Goal: Participate in discussion: Engage in conversation with other users on a specific topic

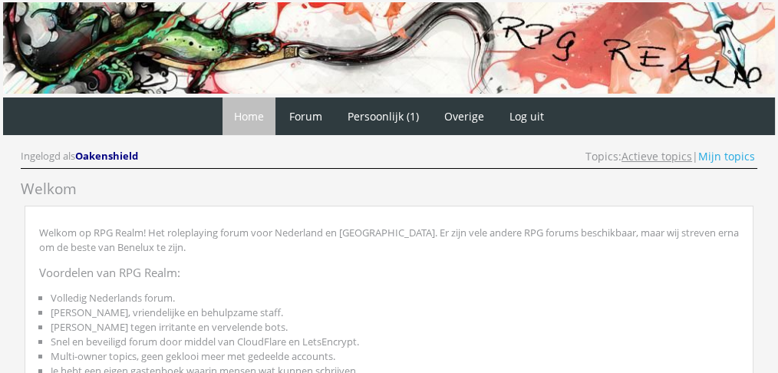
click at [667, 154] on link "Actieve topics" at bounding box center [657, 156] width 71 height 15
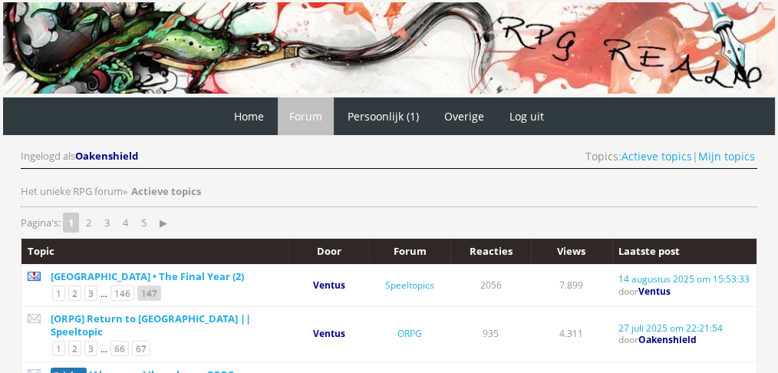
click at [142, 292] on link "147" at bounding box center [149, 293] width 24 height 15
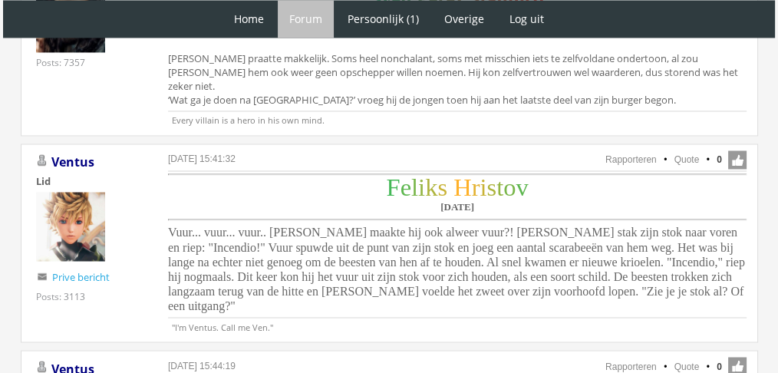
scroll to position [2635, 0]
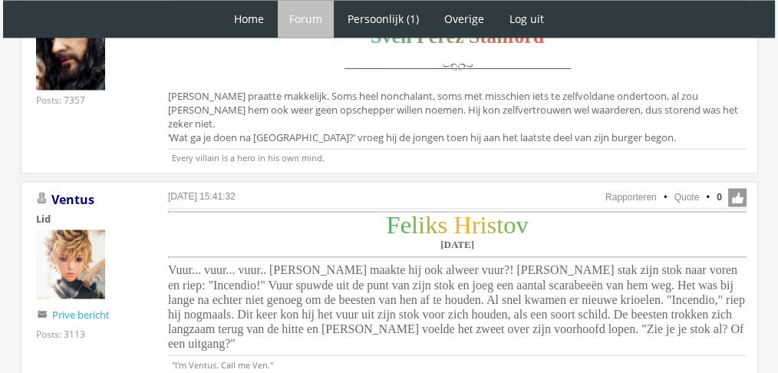
click at [447, 263] on span "Vuur... vuur... vuur.. [PERSON_NAME] maakte hij ook alweer vuur?! [PERSON_NAME]…" at bounding box center [456, 306] width 577 height 86
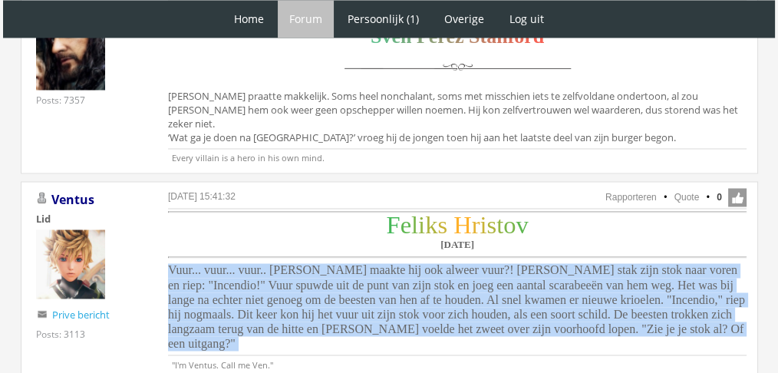
click at [447, 263] on span "Vuur... vuur... vuur.. Hoe maakte hij ook alweer vuur?! Feliks stak zijn stok n…" at bounding box center [456, 306] width 577 height 86
copy div "Vuur... vuur... vuur.. [PERSON_NAME] maakte hij ook alweer vuur?! [PERSON_NAME]…"
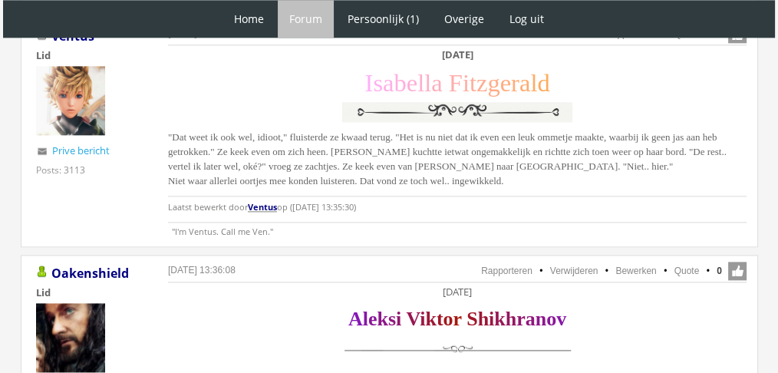
scroll to position [1945, 0]
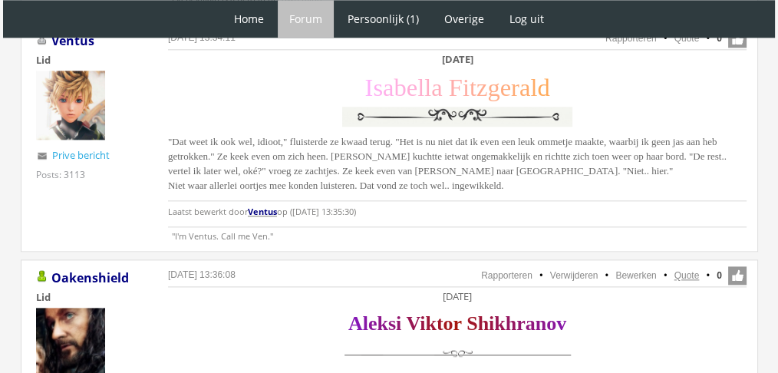
click at [688, 270] on link "Quote" at bounding box center [687, 275] width 25 height 11
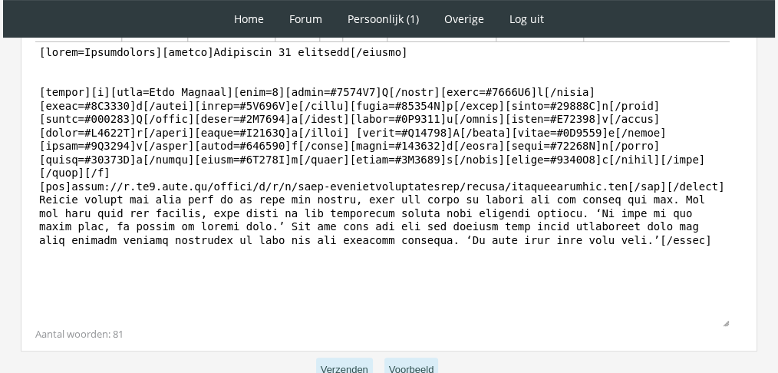
scroll to position [535, 0]
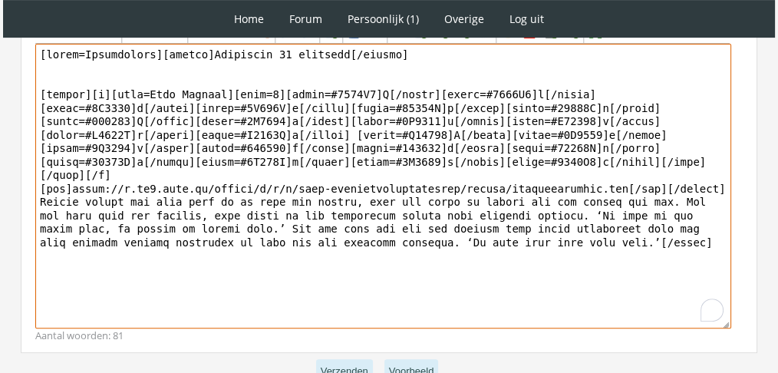
drag, startPoint x: 550, startPoint y: 243, endPoint x: 34, endPoint y: 187, distance: 518.8
click at [34, 187] on div "Bericht Bold Italic Underline Strikethrough Align left Center Align right Font …" at bounding box center [389, 173] width 737 height 362
paste textarea "Er bleef inderdaad een langwerpige schaduw over. Aleksi liep erheen en pakte zi…"
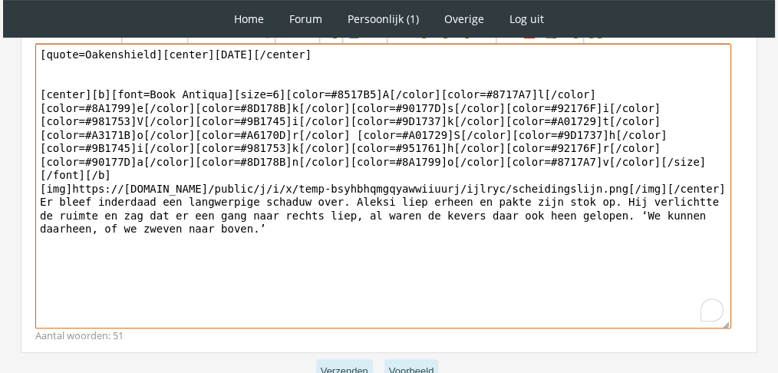
drag, startPoint x: 150, startPoint y: 41, endPoint x: 0, endPoint y: -11, distance: 158.5
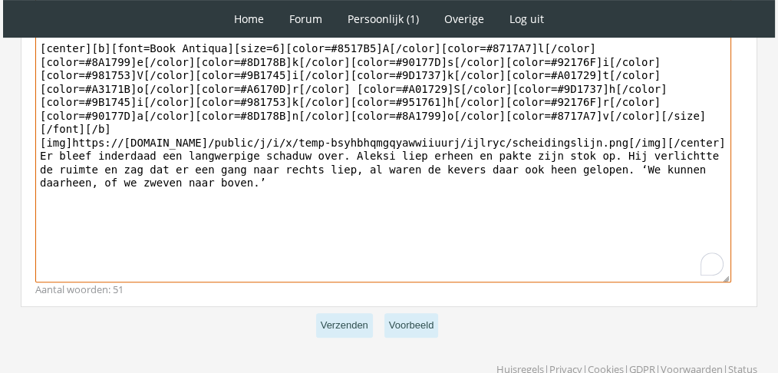
scroll to position [601, 0]
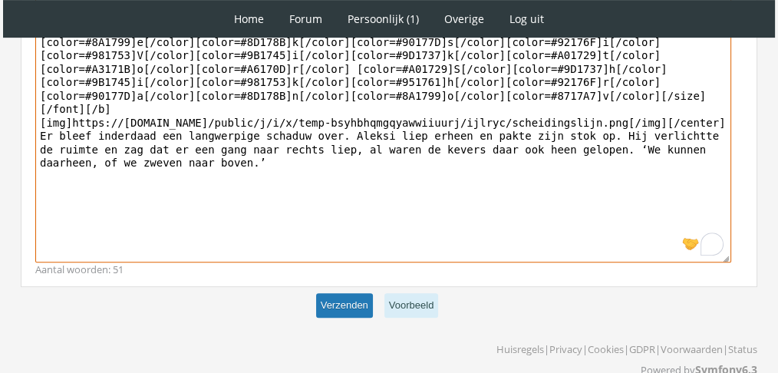
type textarea "[center]Donderdag 25 november[/center] [center][b][font=Book Antiqua][size=6][c…"
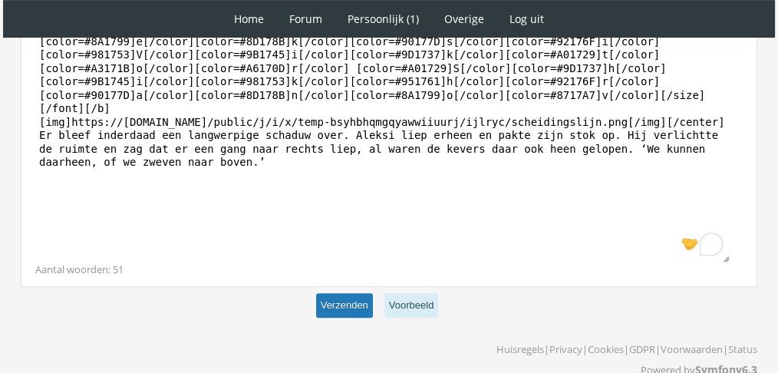
scroll to position [600, 0]
click at [358, 294] on button "Verzenden" at bounding box center [344, 306] width 57 height 25
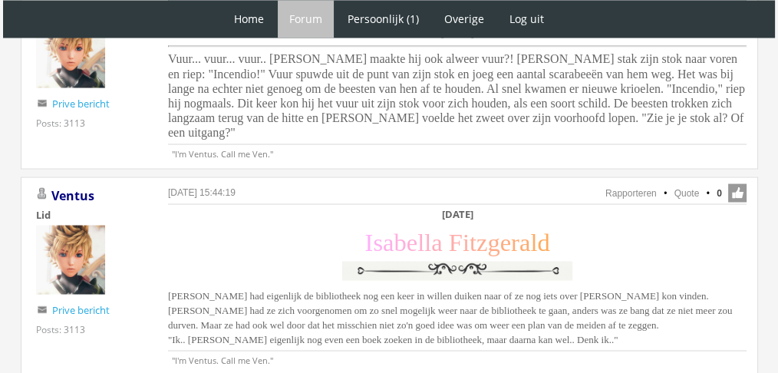
scroll to position [2831, 0]
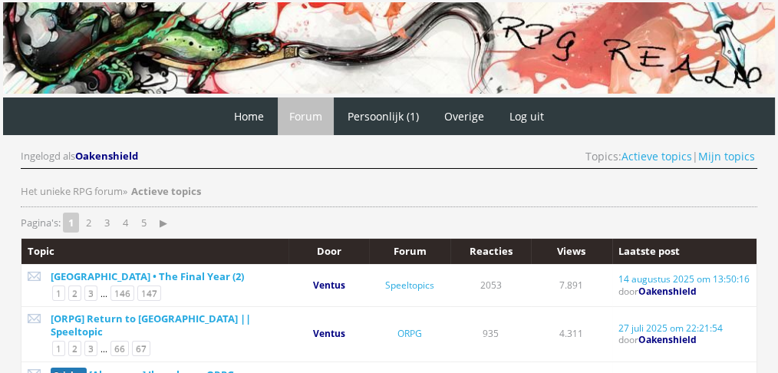
click at [149, 282] on div "Hogwarts • The Final Year (2) 1 2 3 ... 146 147" at bounding box center [161, 285] width 241 height 31
click at [145, 289] on link "147" at bounding box center [149, 293] width 24 height 15
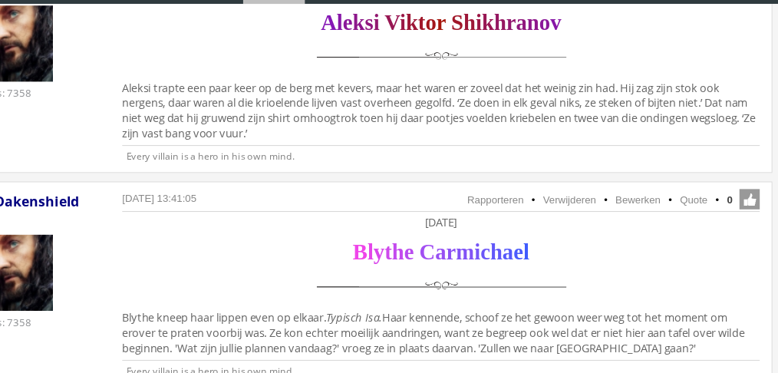
scroll to position [2238, 0]
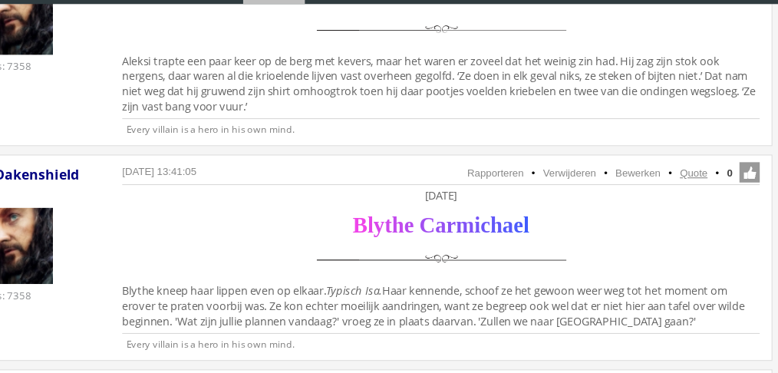
click at [691, 186] on link "Quote" at bounding box center [687, 191] width 25 height 11
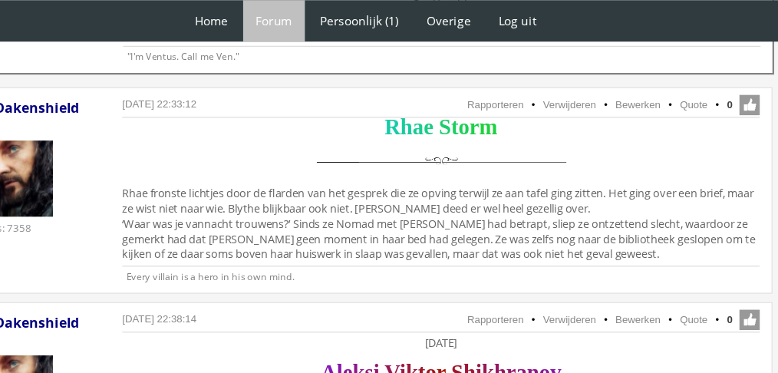
scroll to position [807, 0]
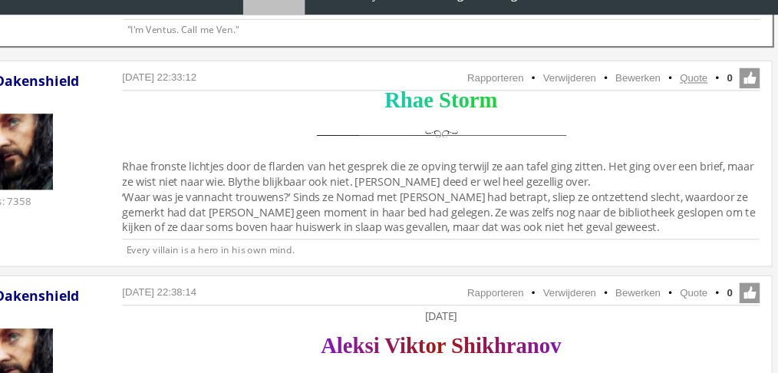
click at [687, 90] on link "Quote" at bounding box center [687, 95] width 25 height 11
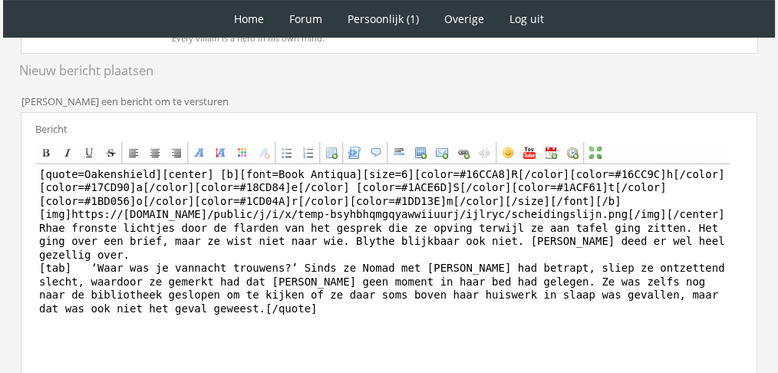
scroll to position [407, 0]
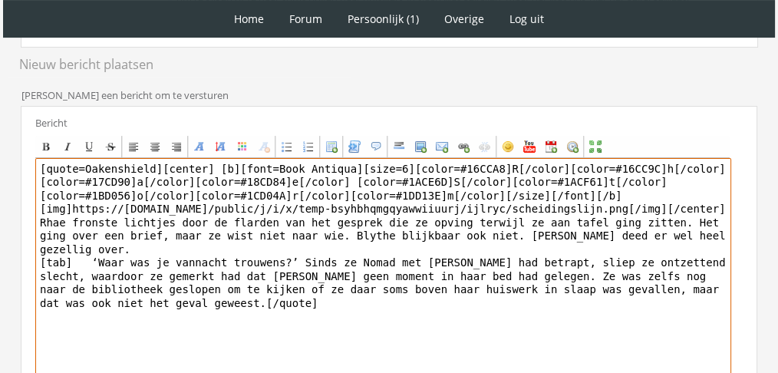
click at [488, 272] on textarea "[quote=Oakenshield][center] [b][font=Book Antiqua][size=6][color=#16CCA8]R[/col…" at bounding box center [383, 300] width 696 height 285
drag, startPoint x: 712, startPoint y: 276, endPoint x: 35, endPoint y: 221, distance: 679.2
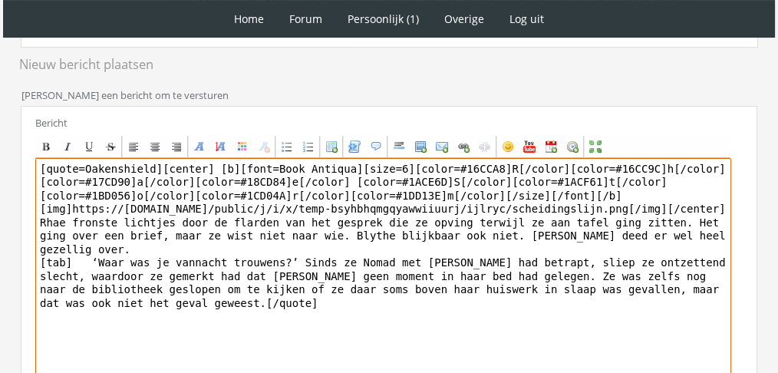
click at [35, 221] on textarea "[quote=Oakenshield][center] [b][font=Book Antiqua][size=6][color=#16CCA8]R[/col…" at bounding box center [383, 300] width 696 height 285
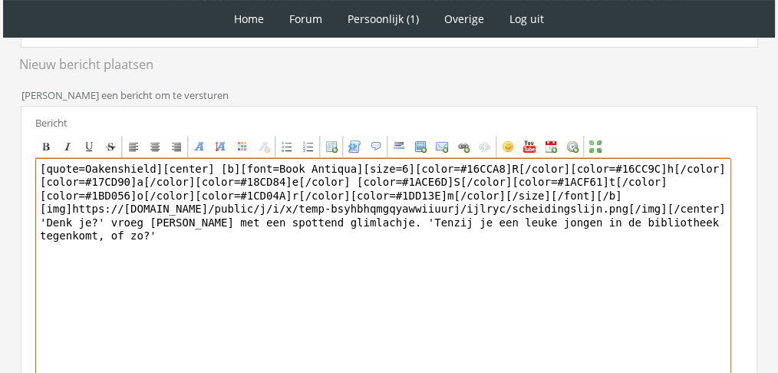
drag, startPoint x: 329, startPoint y: 220, endPoint x: 221, endPoint y: 222, distance: 108.2
click at [221, 222] on textarea "[quote=Oakenshield][center] [b][font=Book Antiqua][size=6][color=#16CCA8]R[/col…" at bounding box center [383, 300] width 696 height 285
drag, startPoint x: 150, startPoint y: 160, endPoint x: 1, endPoint y: 86, distance: 166.8
click at [0, 86] on div "1 Home Forum Forum index Actieve topics Mijn topics Persoonlijk (1) Profiel Pri…" at bounding box center [389, 86] width 778 height 987
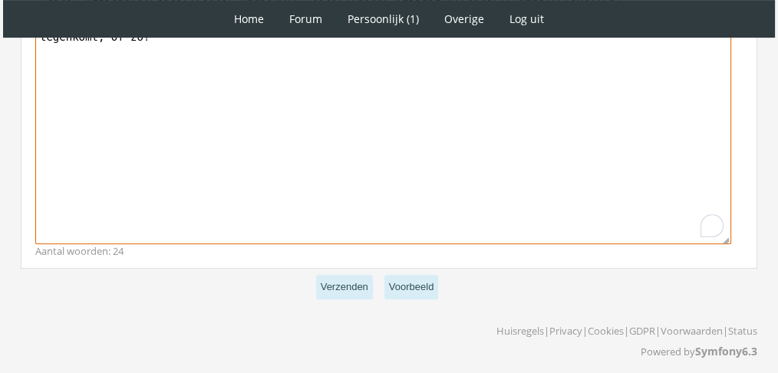
scroll to position [609, 0]
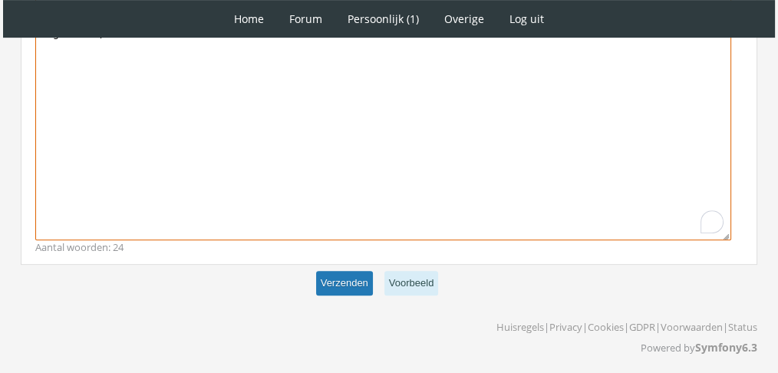
type textarea "[center] [b][font=Book Antiqua][size=6][color=#16CCA8]R[/color][color=#16CC9C]h…"
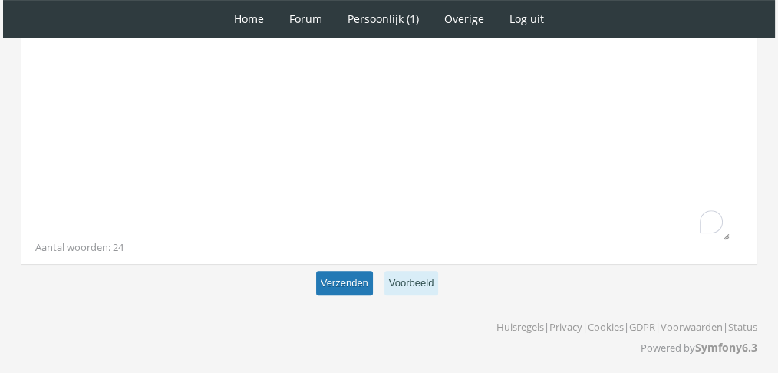
click at [344, 279] on button "Verzenden" at bounding box center [344, 283] width 57 height 25
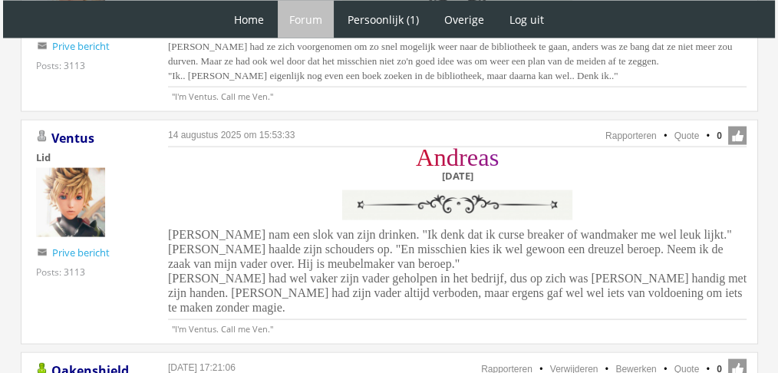
scroll to position [3085, 0]
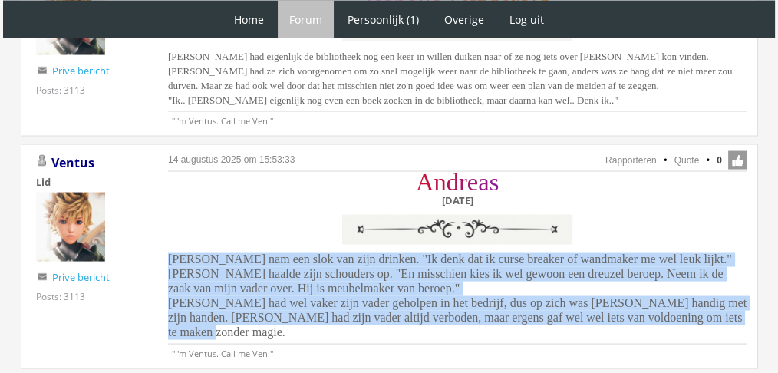
drag, startPoint x: 160, startPoint y: 200, endPoint x: 702, endPoint y: 268, distance: 546.1
click at [702, 268] on div "14 augustus 2025 om 15:53:33 Rapporteren Quote 0 Acties: Rapporteren Quote Vent…" at bounding box center [390, 256] width 738 height 225
copy span "Andreas nam een slok van zijn drinken. "Ik denk dat ik curse breaker of wandmak…"
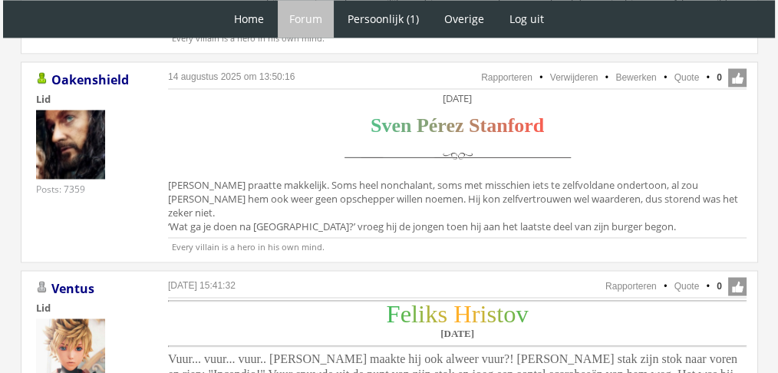
scroll to position [2550, 0]
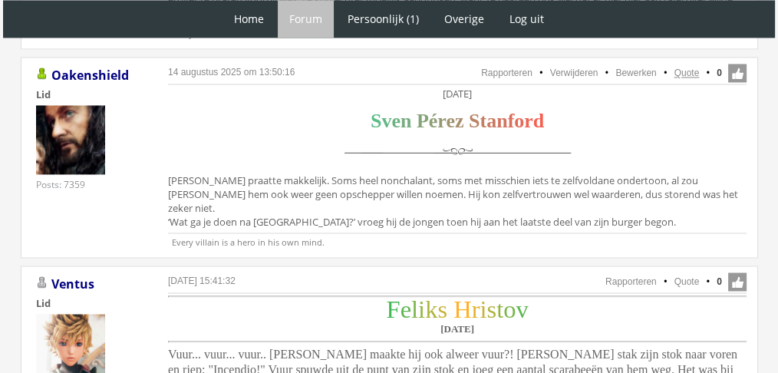
click at [687, 68] on link "Quote" at bounding box center [687, 73] width 25 height 11
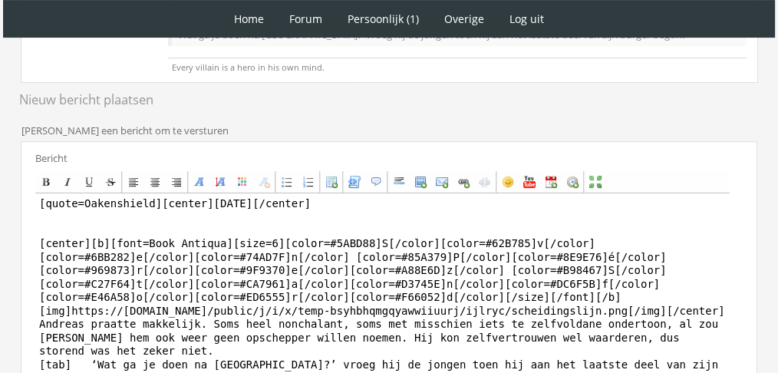
scroll to position [427, 0]
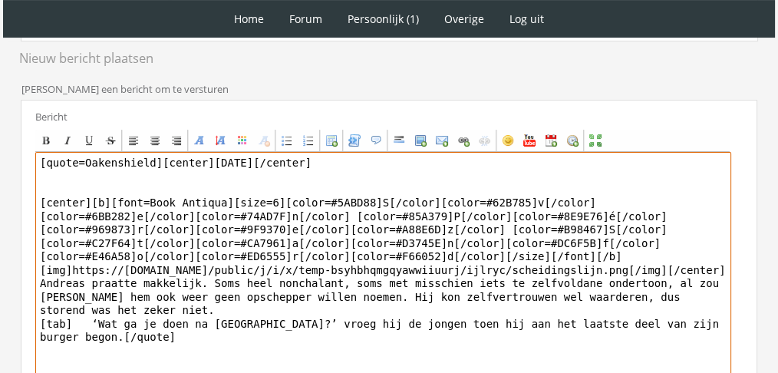
click at [184, 287] on textarea "[quote=Oakenshield][center]Zaterdag 27 november[/center] [center][b][font=Book …" at bounding box center [383, 294] width 696 height 285
drag, startPoint x: 145, startPoint y: 311, endPoint x: 38, endPoint y: 266, distance: 116.3
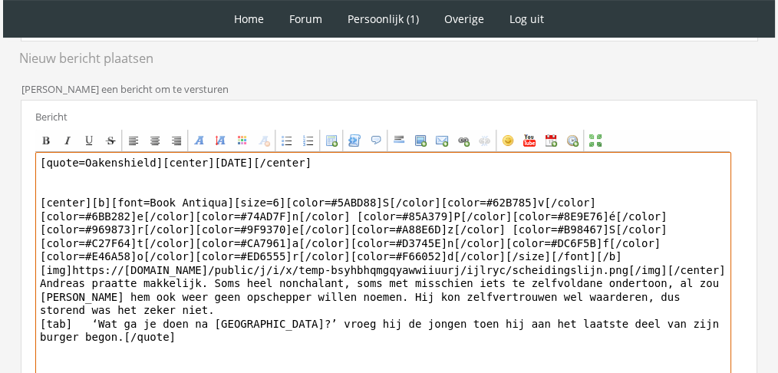
click at [38, 266] on textarea "[quote=Oakenshield][center]Zaterdag 27 november[/center] [center][b][font=Book …" at bounding box center [383, 294] width 696 height 285
paste textarea "‘Nog geen keuzestress dan? Vanaf januari kan je je inschrijven voor vervolgople…"
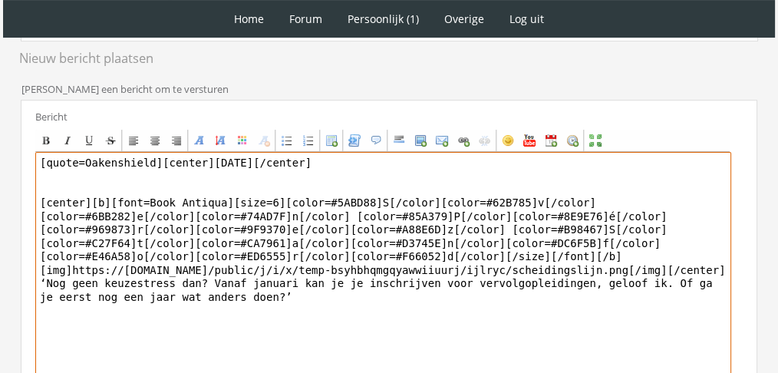
drag, startPoint x: 154, startPoint y: 146, endPoint x: 35, endPoint y: 140, distance: 119.9
click at [35, 152] on textarea "[quote=Oakenshield][center]Zaterdag 27 november[/center] [center][b][font=Book …" at bounding box center [383, 294] width 696 height 285
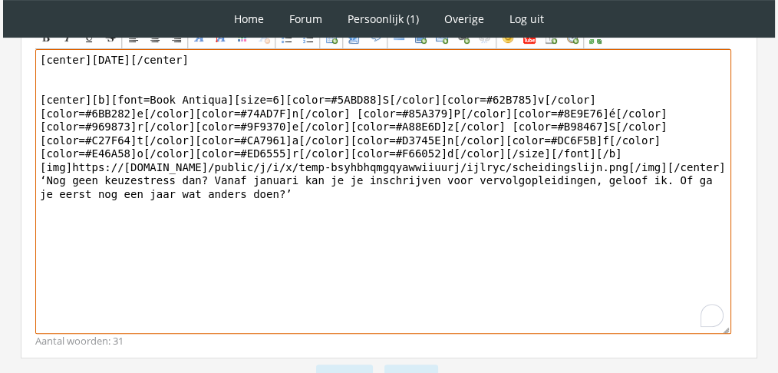
scroll to position [609, 0]
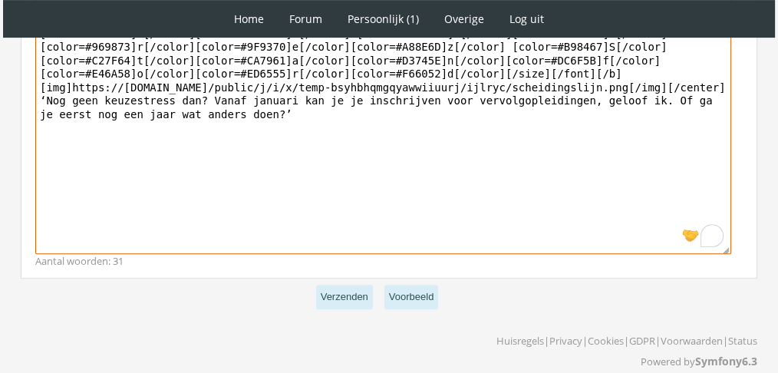
type textarea "[center]Zaterdag 27 november[/center] [center][b][font=Book Antiqua][size=6][co…"
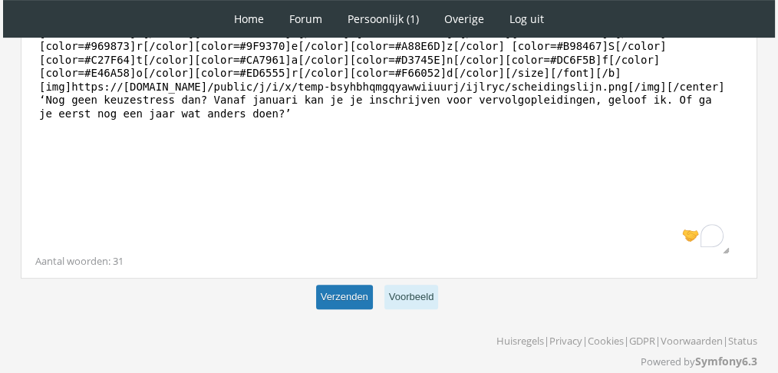
click at [340, 285] on button "Verzenden" at bounding box center [344, 297] width 57 height 25
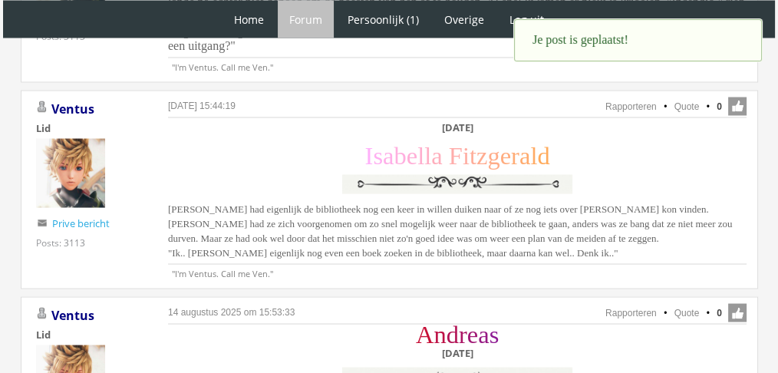
scroll to position [2937, 0]
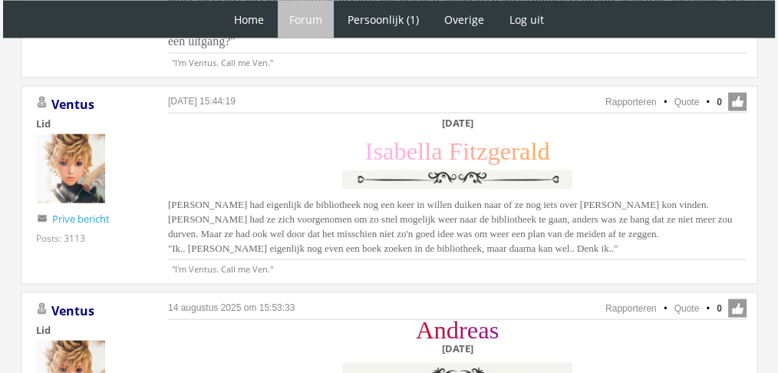
click at [494, 170] on div "[DATE] [PERSON_NAME] F i t z g e r a l d [PERSON_NAME] had eigenlijk de bibliot…" at bounding box center [457, 188] width 579 height 144
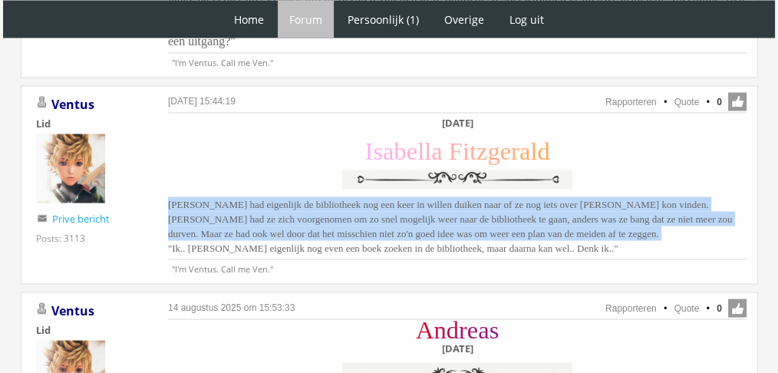
click at [494, 170] on div "[DATE] [PERSON_NAME] F i t z g e r a l d [PERSON_NAME] had eigenlijk de bibliot…" at bounding box center [457, 188] width 579 height 144
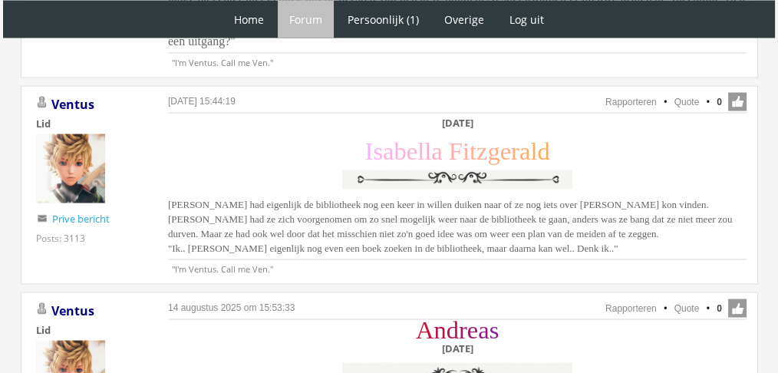
click at [605, 184] on div "[DATE] [PERSON_NAME] F i t z g e r a l d [PERSON_NAME] had eigenlijk de bibliot…" at bounding box center [457, 188] width 579 height 144
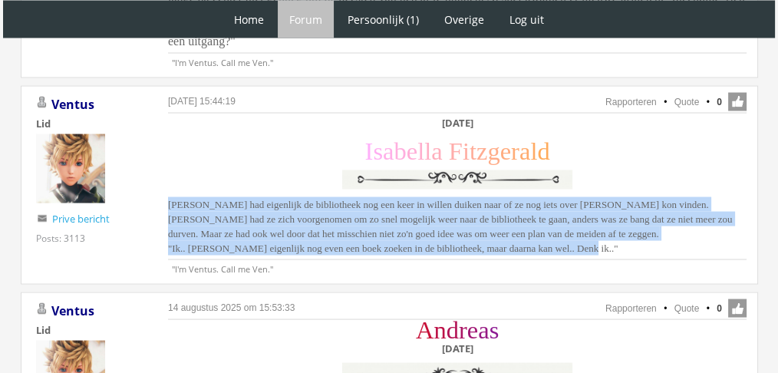
drag, startPoint x: 555, startPoint y: 187, endPoint x: 156, endPoint y: 143, distance: 401.6
click at [156, 143] on div "[DATE] 15:44:19 Rapporteren Quote 0 Acties: Rapporteren Quote [GEOGRAPHIC_DATA]…" at bounding box center [390, 185] width 738 height 199
copy span "[PERSON_NAME] had eigenlijk de bibliotheek nog een keer in willen duiken naar o…"
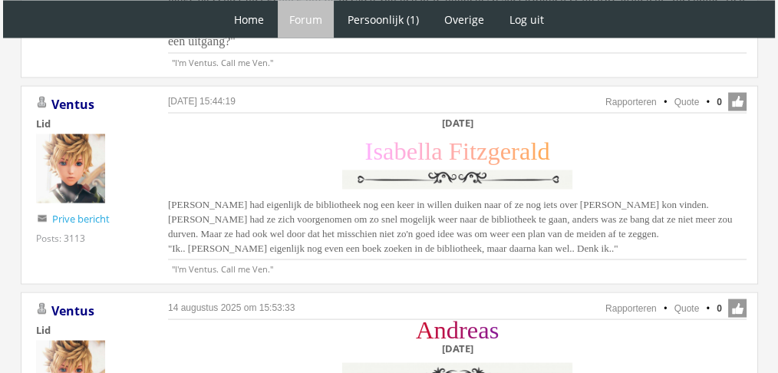
click at [284, 322] on div "A n d r e a s [DATE]" at bounding box center [457, 361] width 579 height 78
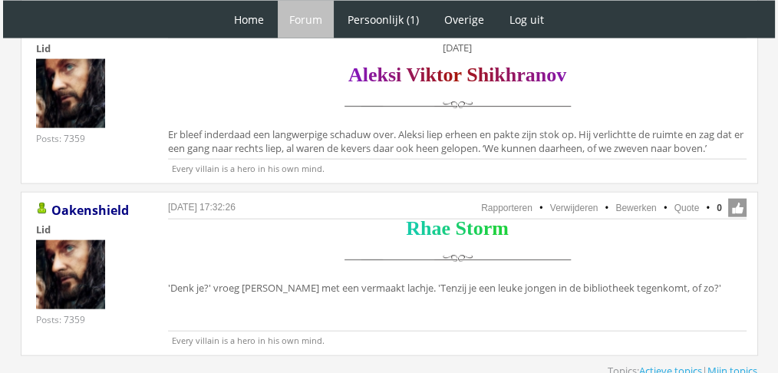
scroll to position [3448, 0]
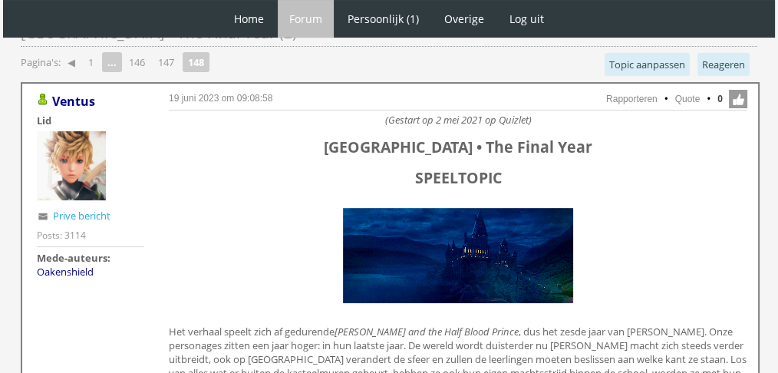
scroll to position [167, 0]
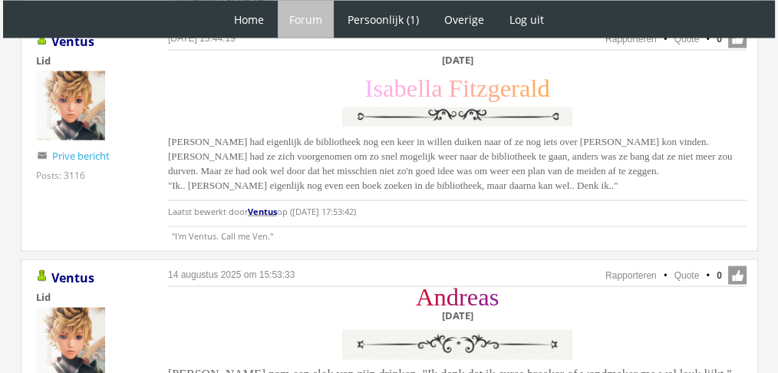
scroll to position [3005, 0]
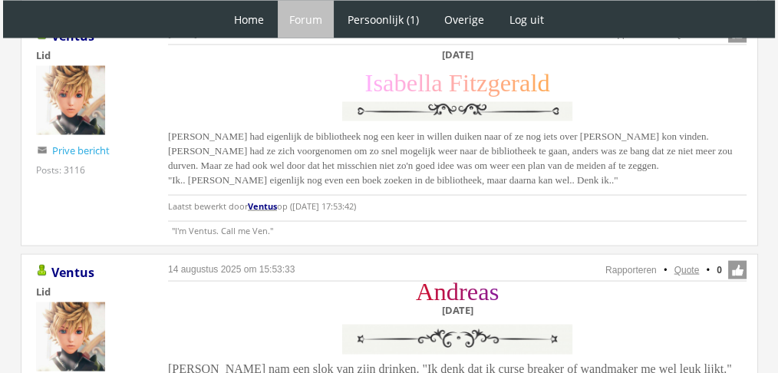
click at [687, 265] on link "Quote" at bounding box center [687, 270] width 25 height 11
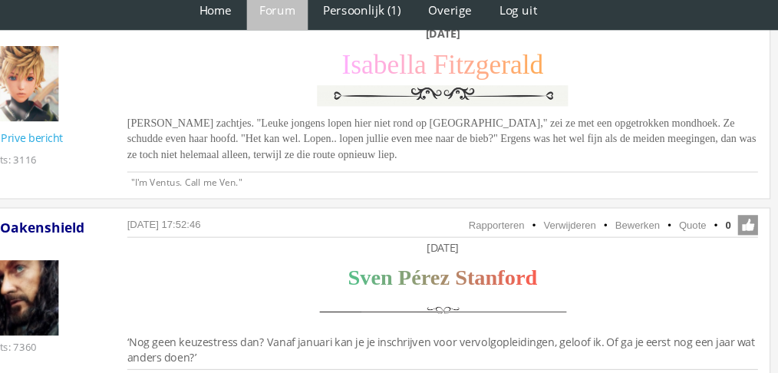
scroll to position [883, 0]
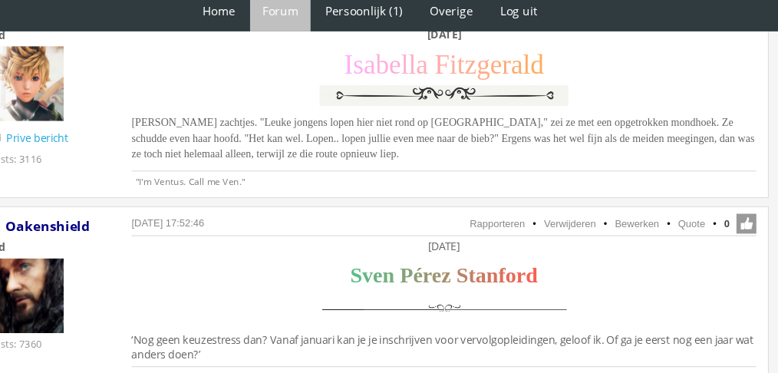
click at [361, 124] on span "[PERSON_NAME] zachtjes. "Leuke jongens lopen hier niet rond op [GEOGRAPHIC_DATA…" at bounding box center [456, 137] width 577 height 41
click at [361, 124] on span "Isabella grinnikte zachtjes. "Leuke jongens lopen hier niet rond op Hogwarts," …" at bounding box center [456, 137] width 577 height 41
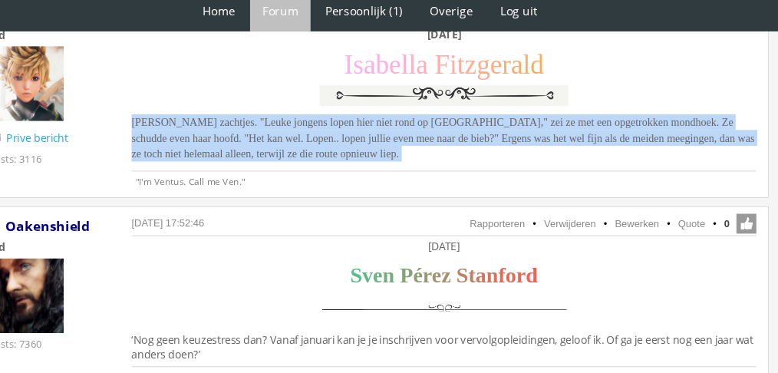
click at [361, 124] on span "Isabella grinnikte zachtjes. "Leuke jongens lopen hier niet rond op Hogwarts," …" at bounding box center [456, 137] width 577 height 41
copy div "Isabella grinnikte zachtjes. "Leuke jongens lopen hier niet rond op Hogwarts," …"
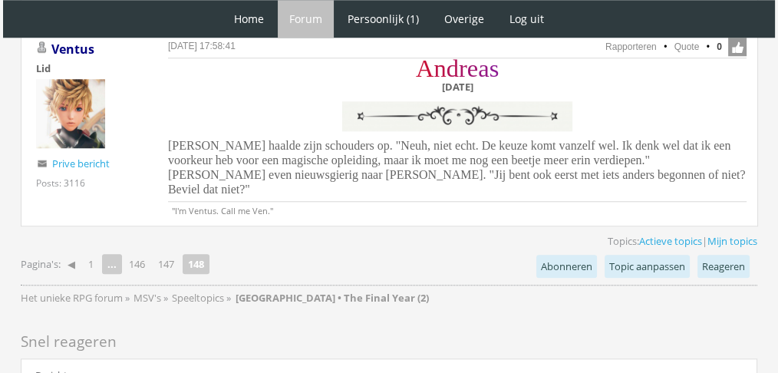
scroll to position [1465, 0]
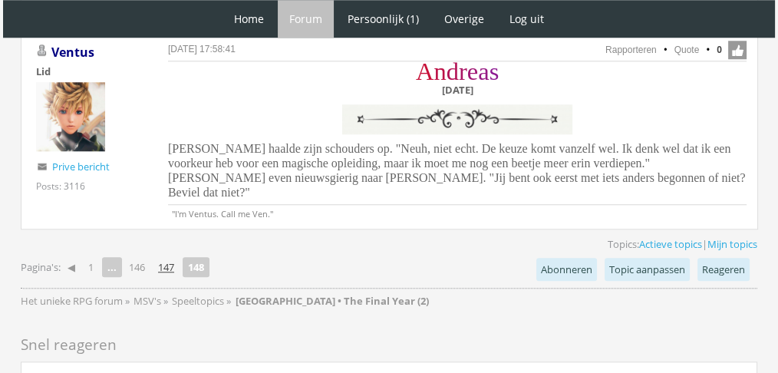
click at [168, 256] on link "147" at bounding box center [166, 266] width 28 height 21
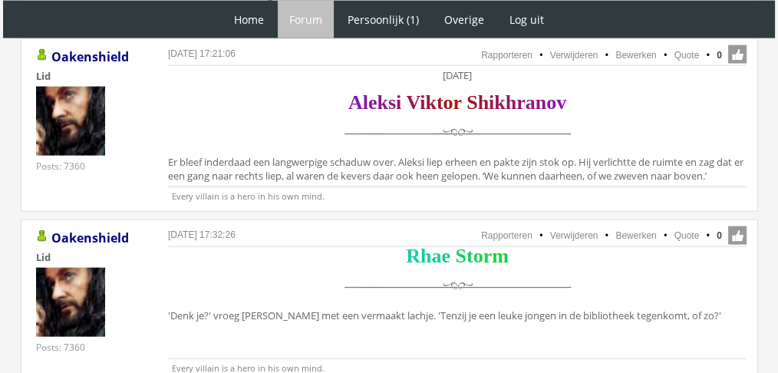
scroll to position [3443, 0]
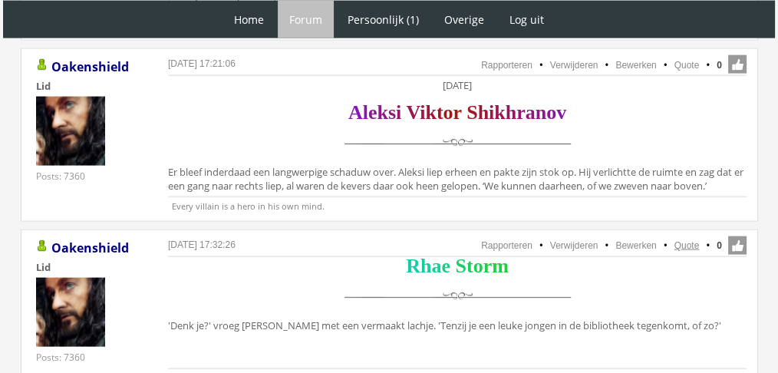
click at [692, 240] on link "Quote" at bounding box center [687, 245] width 25 height 11
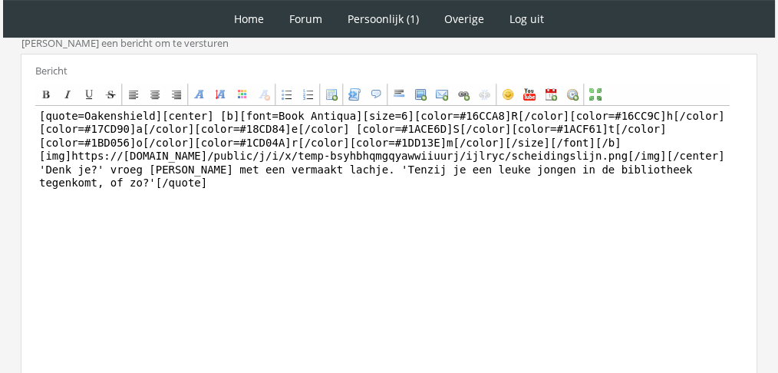
scroll to position [399, 0]
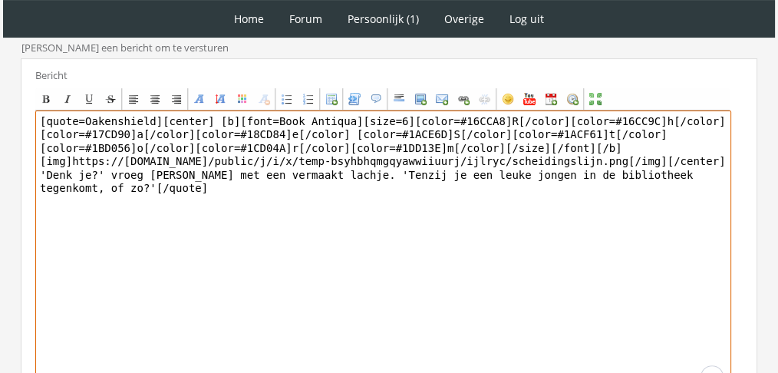
drag, startPoint x: 216, startPoint y: 245, endPoint x: 23, endPoint y: 170, distance: 207.2
click at [23, 170] on div "Bericht Bold Italic Underline Strikethrough Align left Center Align right Font …" at bounding box center [389, 239] width 737 height 362
paste textarea "‘Niet veel nee,’ gaf [PERSON_NAME] toe. Zeker nu Nomad zo’n teleurstelling was …"
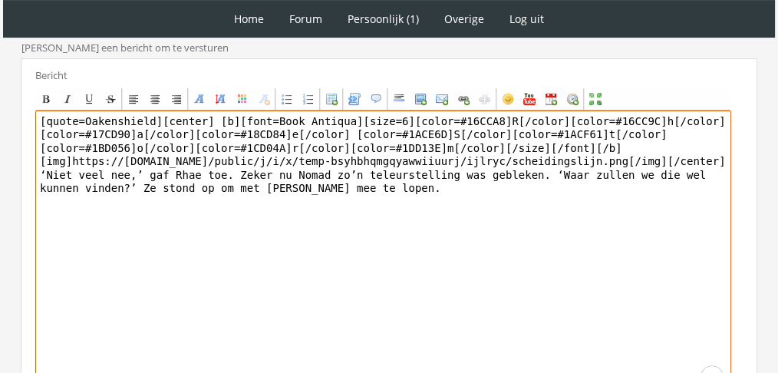
drag, startPoint x: 149, startPoint y: 118, endPoint x: 0, endPoint y: 87, distance: 152.0
click at [0, 87] on div "1 Home Forum Forum index Actieve topics Mijn topics Persoonlijk (1) Profiel Pri…" at bounding box center [389, 67] width 778 height 932
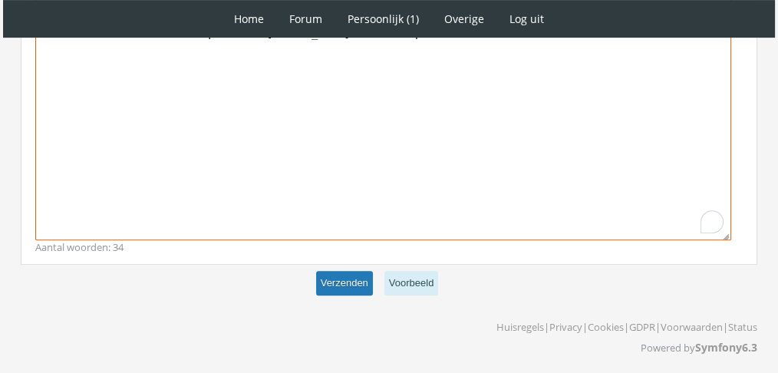
type textarea "[center] [b][font=Book Antiqua][size=6][color=#16CCA8]R[/color][color=#16CC9C]h…"
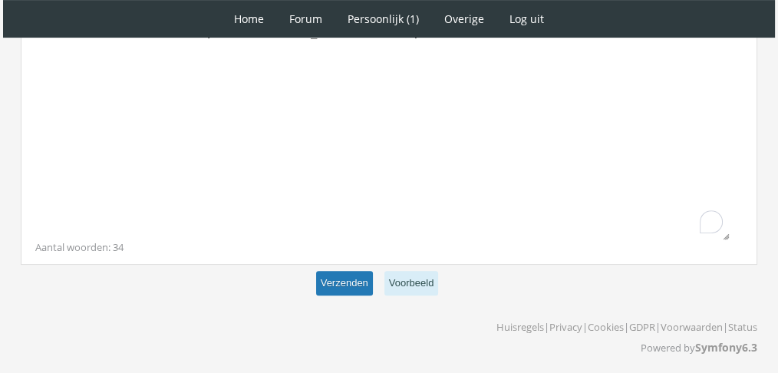
click at [364, 284] on button "Verzenden" at bounding box center [344, 283] width 57 height 25
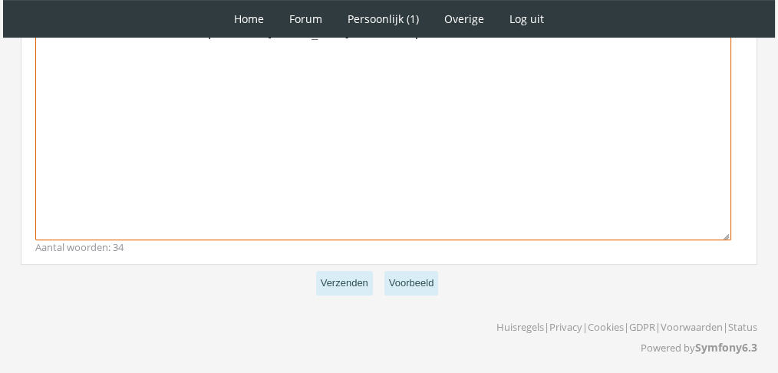
scroll to position [554, 0]
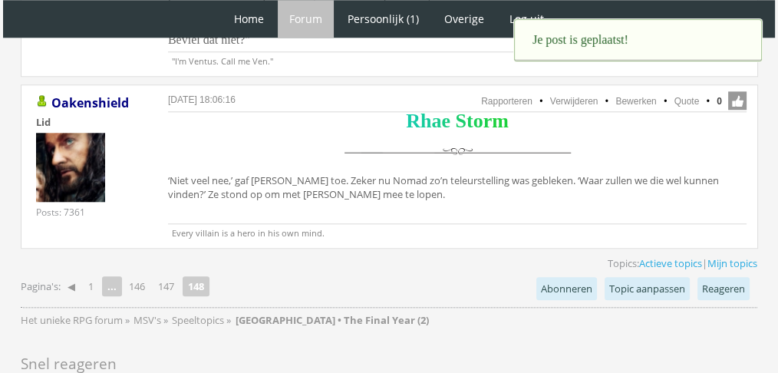
click at [599, 223] on p "Every villain is a hero in his own mind." at bounding box center [457, 230] width 579 height 15
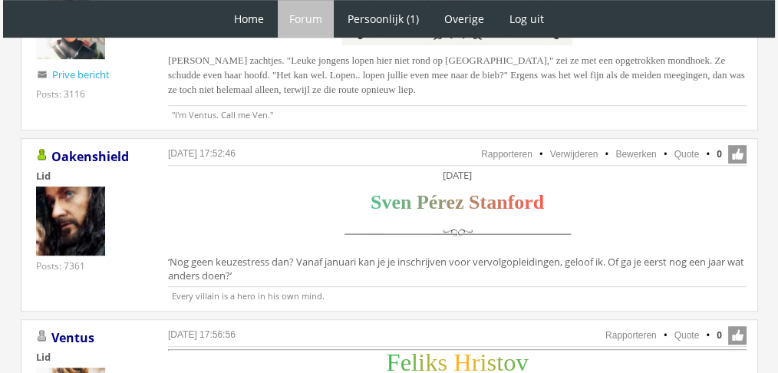
scroll to position [948, 0]
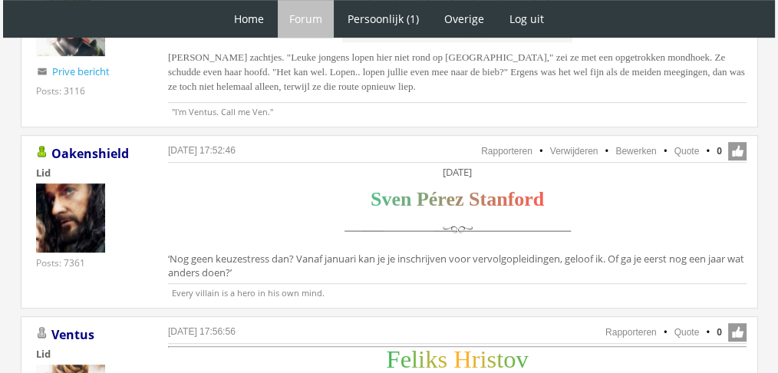
click at [428, 254] on div "Zaterdag 27 november S v e n P é r e z S t a n f o r d ‘Nog geen keuzestress da…" at bounding box center [457, 224] width 579 height 118
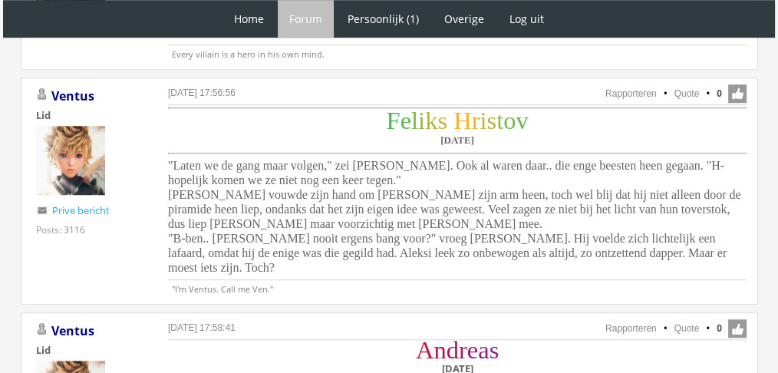
scroll to position [1173, 0]
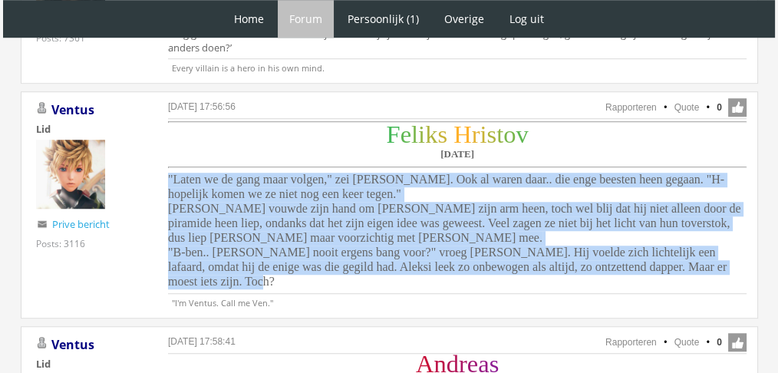
drag, startPoint x: 718, startPoint y: 262, endPoint x: 167, endPoint y: 177, distance: 557.7
click at [168, 177] on div "F e l i k s H r i s t o v Donderdag 25 november "Laten we de gang maar volgen,"…" at bounding box center [457, 207] width 579 height 173
copy span ""Laten we de gang maar volgen," zei Feliks zachtjes. Ook al waren daar.. die en…"
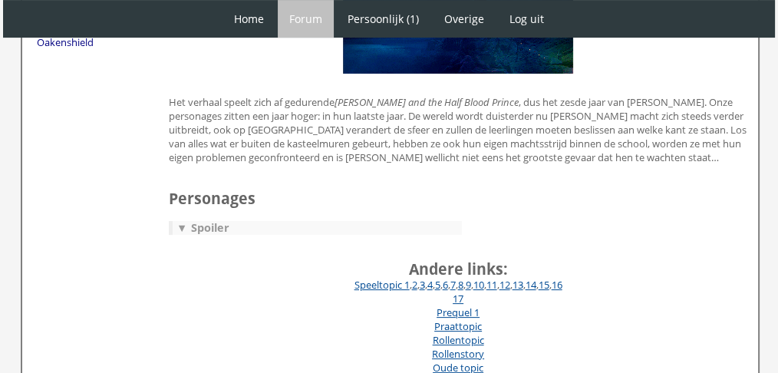
scroll to position [410, 0]
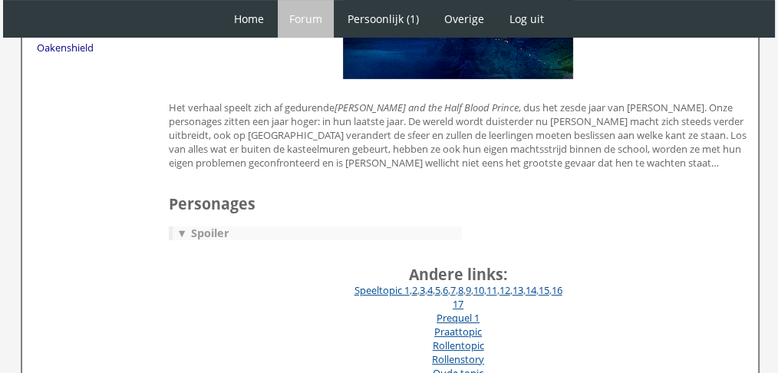
click at [213, 226] on div "▼ Spoiler" at bounding box center [317, 233] width 289 height 14
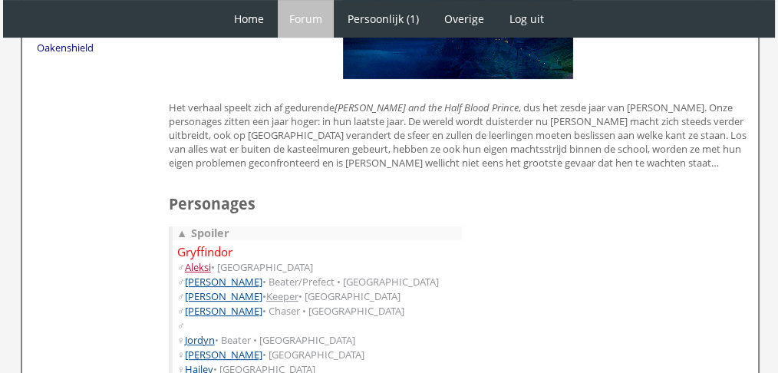
click at [206, 263] on link "Aleksi" at bounding box center [198, 267] width 26 height 14
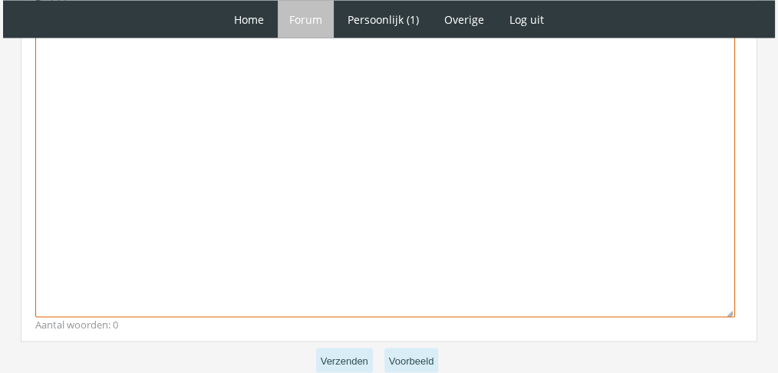
scroll to position [3005, 0]
click at [381, 170] on textarea at bounding box center [385, 174] width 700 height 285
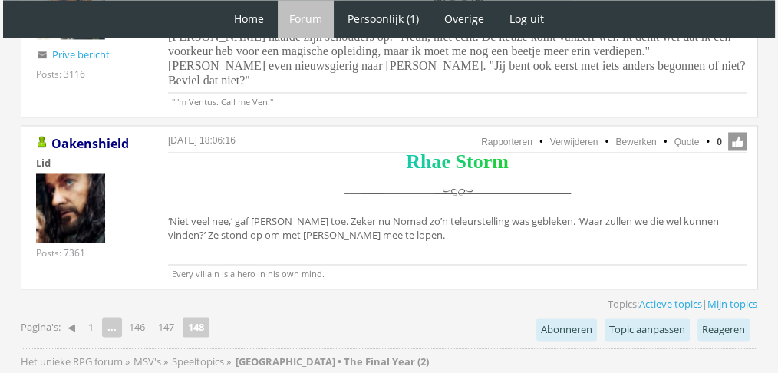
scroll to position [2565, 0]
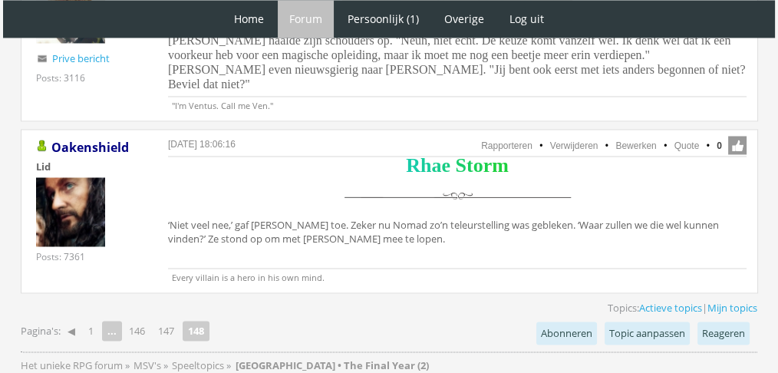
click at [680, 268] on p "Every villain is a hero in his own mind." at bounding box center [457, 275] width 579 height 15
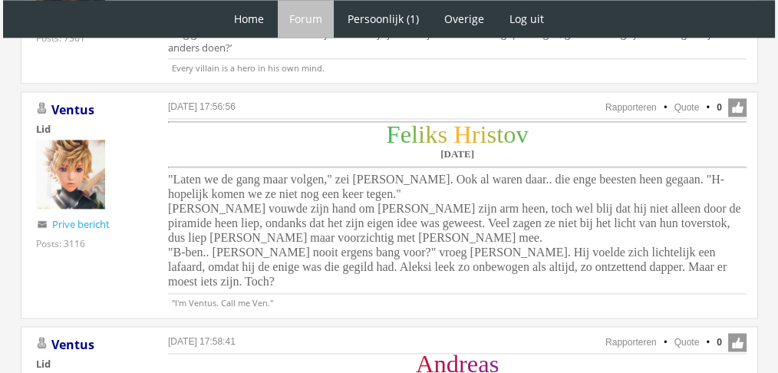
scroll to position [2168, 0]
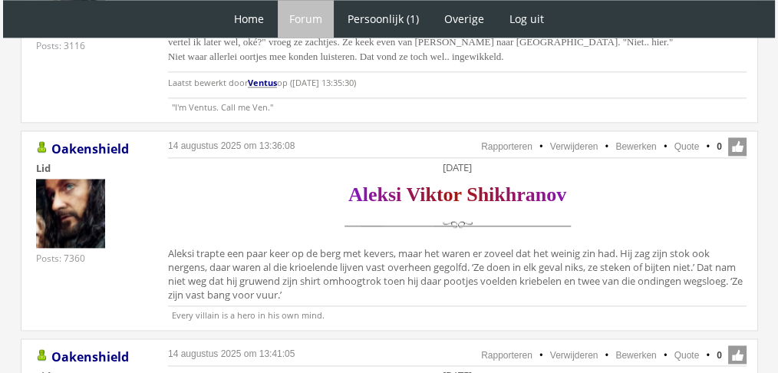
scroll to position [2084, 0]
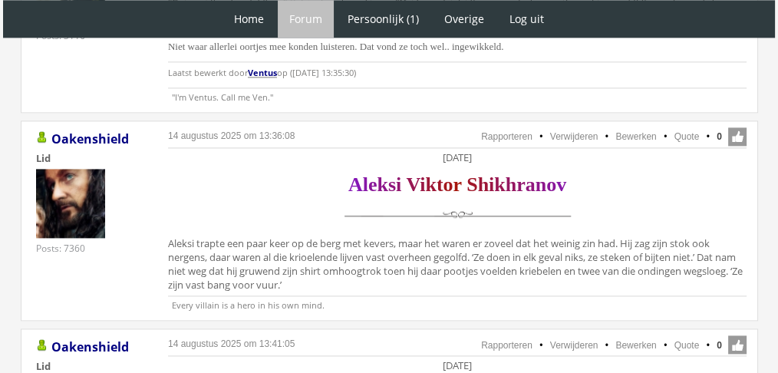
click at [688, 127] on ul "Rapporteren Verwijderen Bewerken Quote 0" at bounding box center [457, 137] width 579 height 20
click at [675, 131] on link "Quote" at bounding box center [687, 136] width 25 height 11
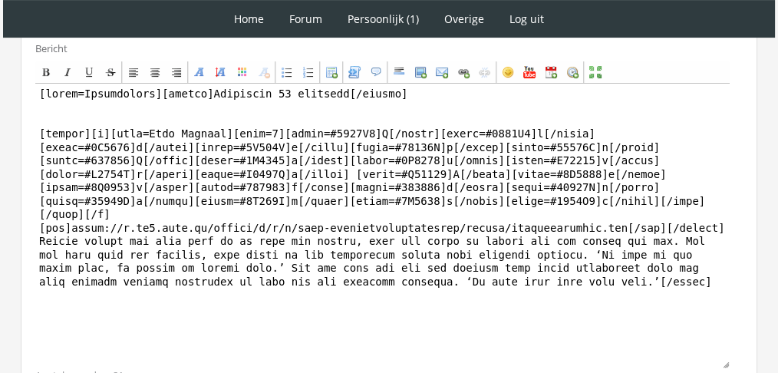
scroll to position [497, 0]
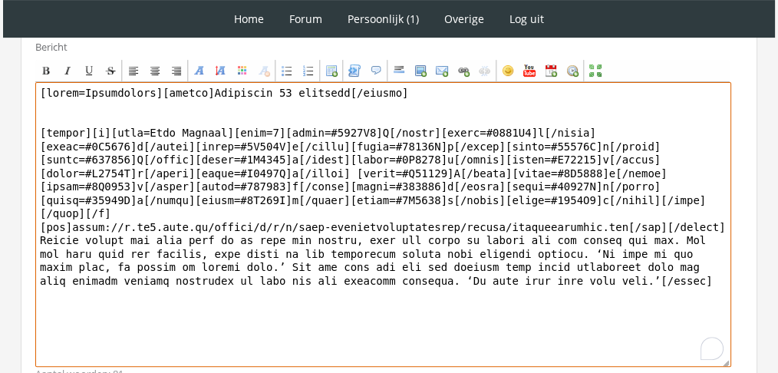
drag, startPoint x: 529, startPoint y: 297, endPoint x: 35, endPoint y: 226, distance: 499.3
click at [35, 226] on textarea "To enrich screen reader interactions, please activate Accessibility in Grammarl…" at bounding box center [383, 224] width 696 height 285
paste textarea "als"
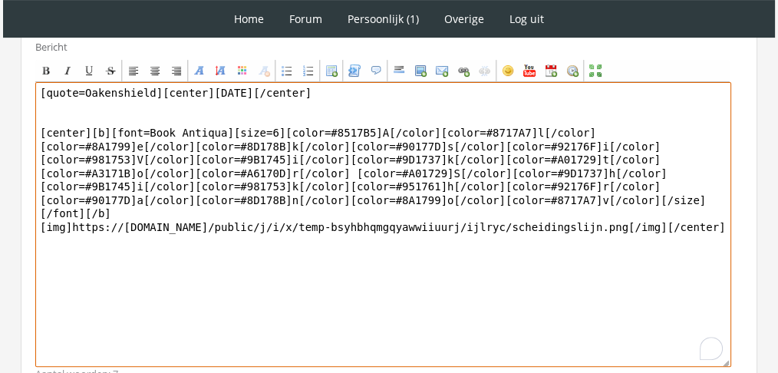
paste textarea "‘Voor water,’ gaf hij toe. ‘Ik ben als kind eens door het ijs gezakt en bijna v…"
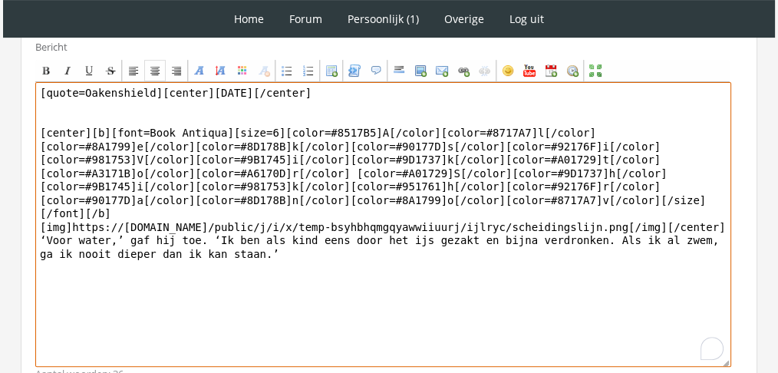
click at [149, 76] on link "Center" at bounding box center [154, 70] width 21 height 21
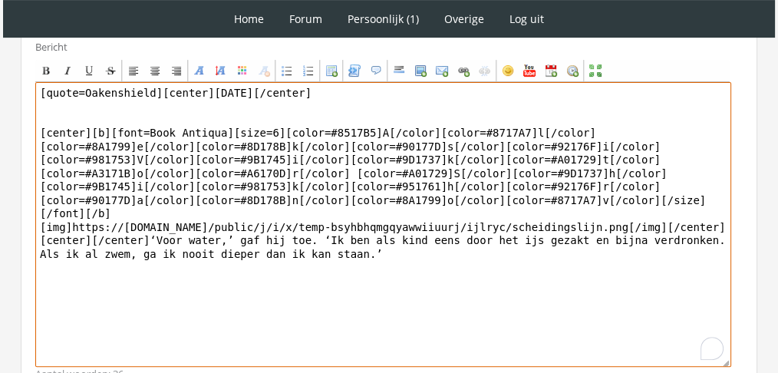
drag, startPoint x: 150, startPoint y: 91, endPoint x: 2, endPoint y: 68, distance: 149.9
click at [2, 68] on div "1 Home Forum Forum index Actieve topics Mijn topics Persoonlijk (1) Profiel Pri…" at bounding box center [389, 3] width 778 height 1001
click at [139, 229] on textarea "[center]Donderdag 25 november[/center] [center][b][font=Book Antiqua][size=6][c…" at bounding box center [383, 224] width 696 height 285
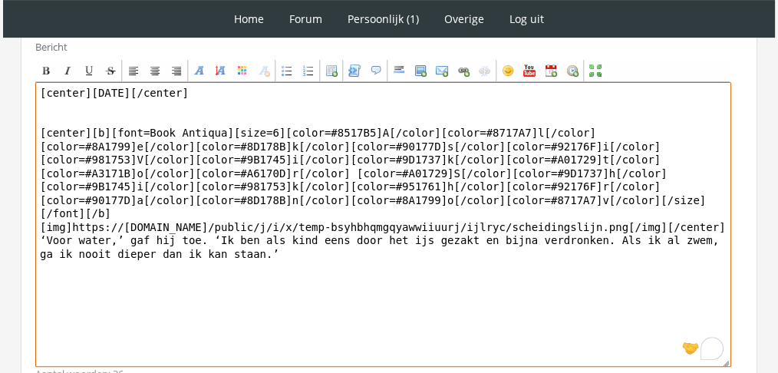
scroll to position [623, 0]
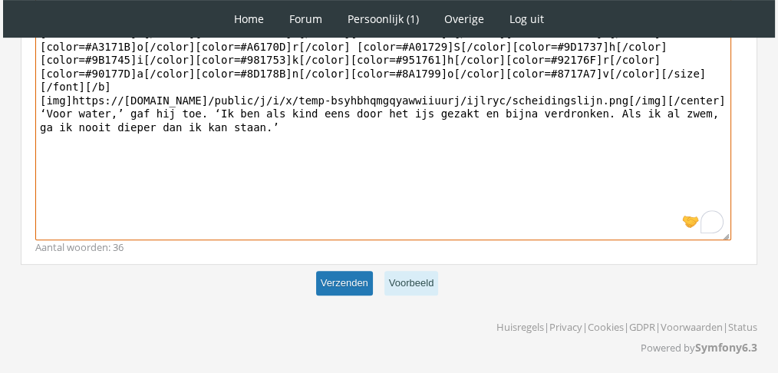
type textarea "[center]Donderdag 25 november[/center] [center][b][font=Book Antiqua][size=6][c…"
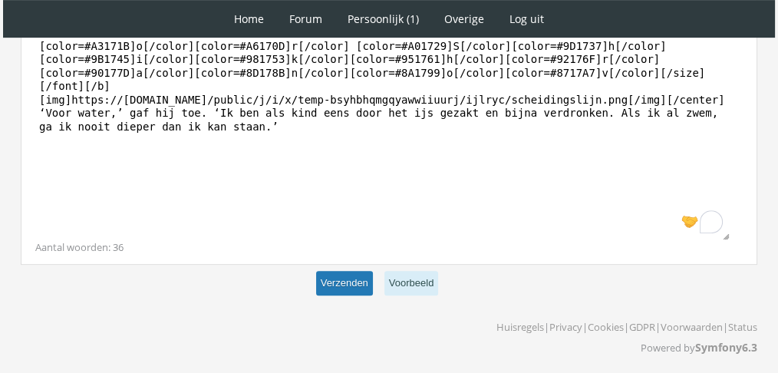
click at [362, 279] on button "Verzenden" at bounding box center [344, 283] width 57 height 25
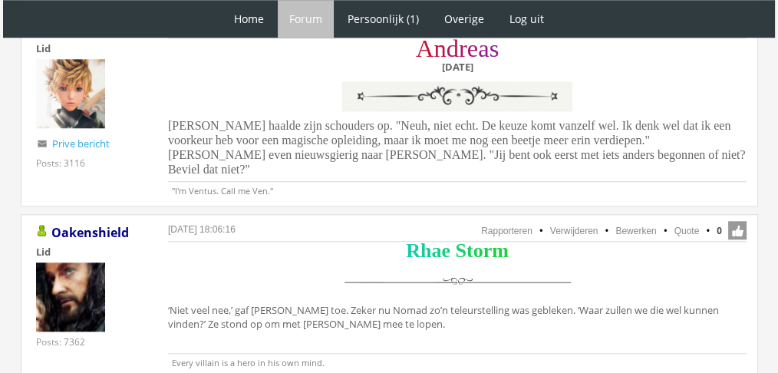
scroll to position [1485, 0]
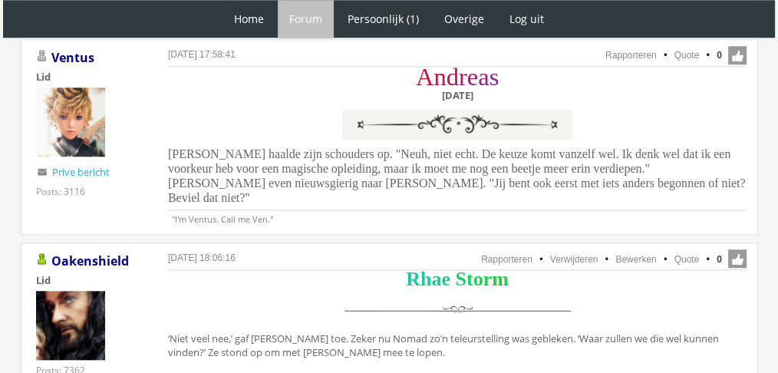
scroll to position [1463, 0]
